Goal: Find specific page/section: Find specific page/section

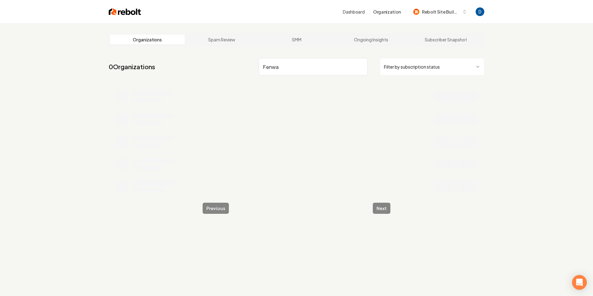
type input "Fenway"
click at [301, 66] on input "Fenway" at bounding box center [313, 66] width 109 height 17
click at [298, 66] on input "Fenway" at bounding box center [313, 66] width 109 height 17
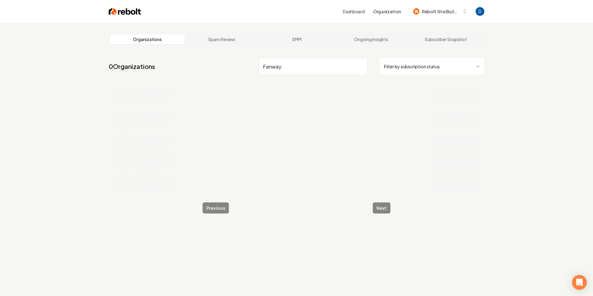
click at [298, 66] on input "Fenway" at bounding box center [313, 66] width 109 height 17
click at [449, 11] on span "Rebolt Site Builder" at bounding box center [441, 12] width 38 height 6
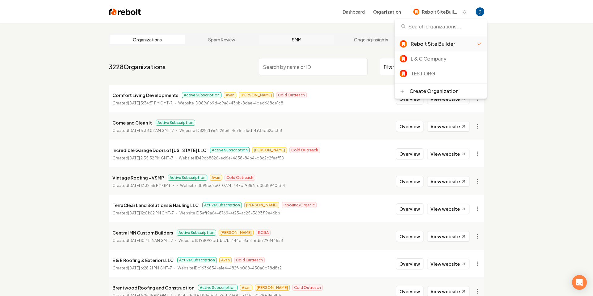
click at [264, 38] on link "SMM" at bounding box center [296, 40] width 75 height 10
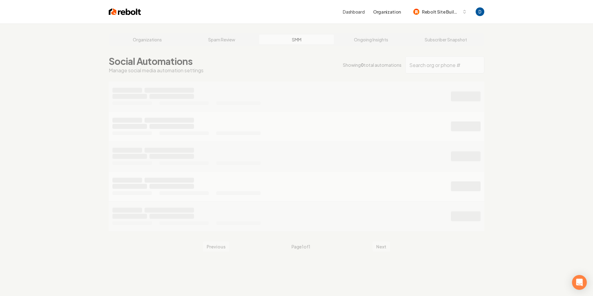
click at [280, 66] on div "Organizations Spam Review SMM Ongoing Insights Subscriber Snapshot Social Autom…" at bounding box center [296, 171] width 593 height 296
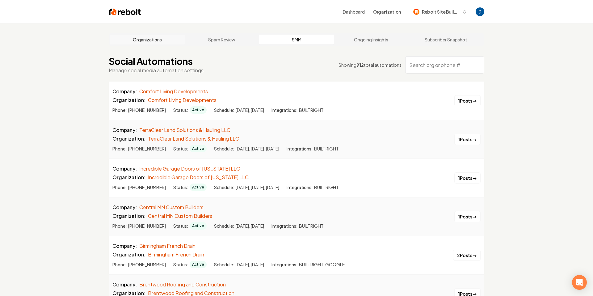
click at [134, 41] on link "Organizations" at bounding box center [147, 40] width 75 height 10
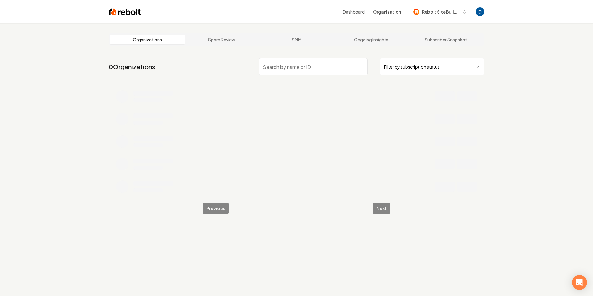
click at [294, 77] on nav "0 Organizations Filter by subscription status" at bounding box center [297, 69] width 376 height 27
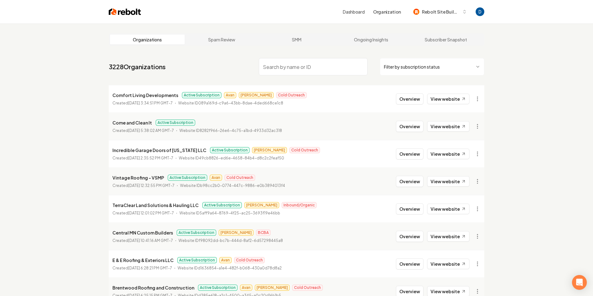
click at [294, 69] on input "search" at bounding box center [313, 66] width 109 height 17
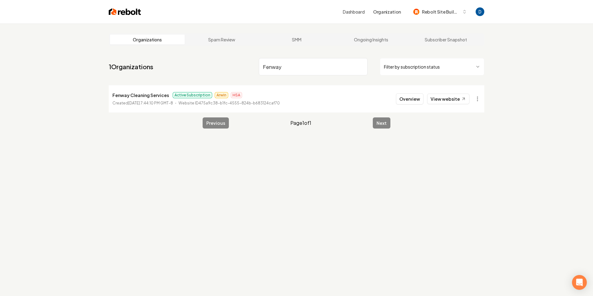
type input "Fenway"
click at [137, 97] on p "Fenway Cleaning Services" at bounding box center [140, 94] width 57 height 7
copy p "Fenway Cleaning Services"
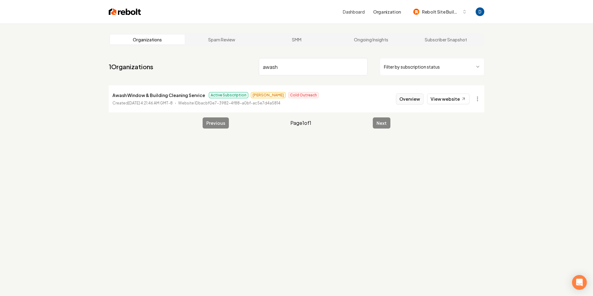
type input "awash"
click at [421, 100] on button "Overview" at bounding box center [410, 98] width 28 height 11
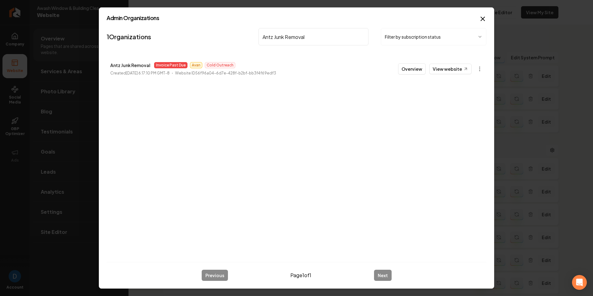
type input "Antz Junk Removal"
click at [129, 68] on p "Antz Junk Removal" at bounding box center [130, 65] width 40 height 7
click at [132, 66] on p "Antz Junk Removal" at bounding box center [130, 65] width 40 height 7
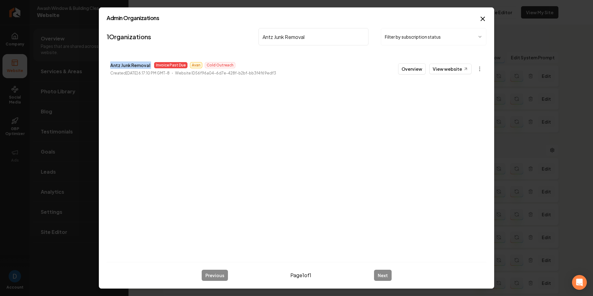
copy p "Antz Junk Removal"
